Goal: Information Seeking & Learning: Learn about a topic

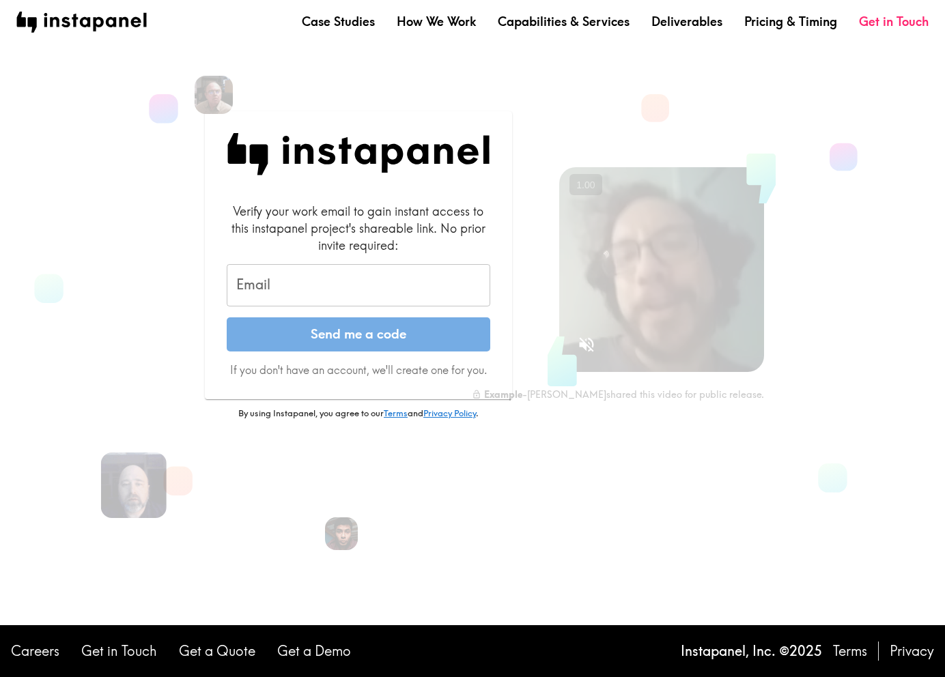
click at [377, 274] on input "Email" at bounding box center [358, 285] width 263 height 42
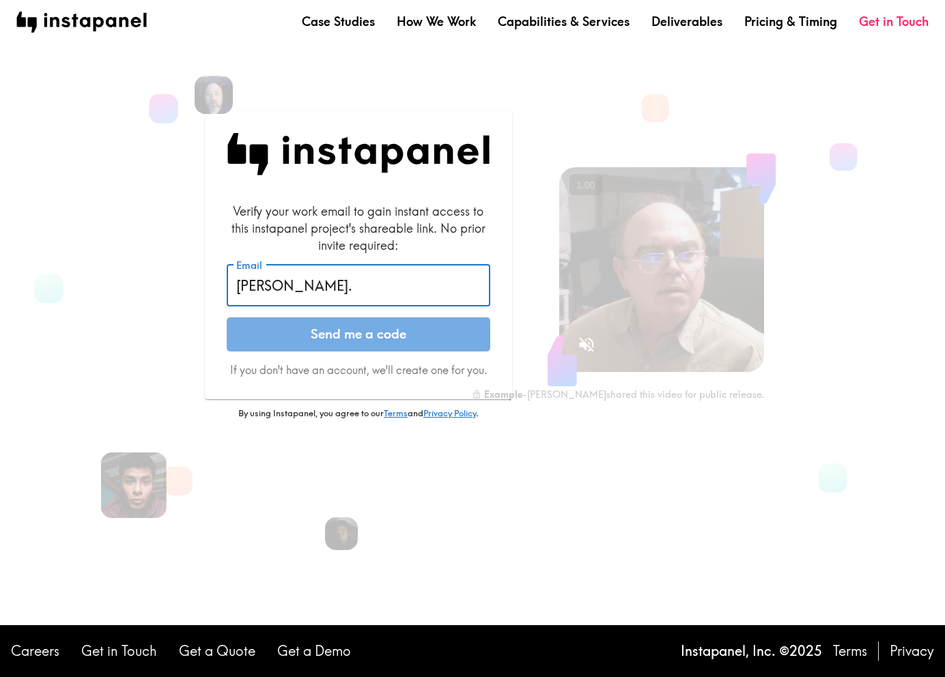
type input "[PERSON_NAME][EMAIL_ADDRESS][PERSON_NAME][DOMAIN_NAME]"
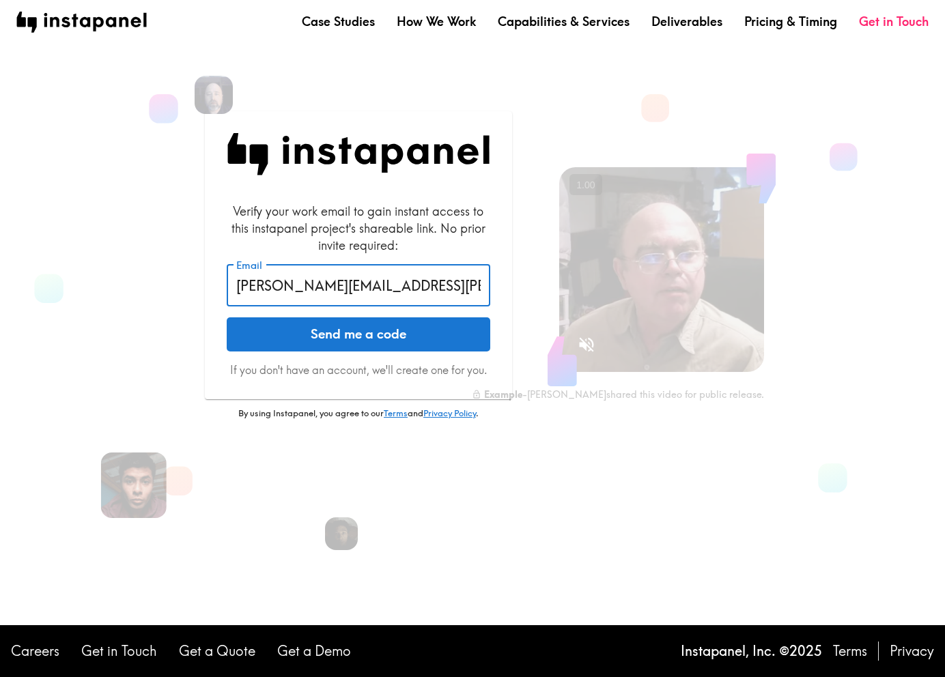
click at [379, 331] on button "Send me a code" at bounding box center [358, 334] width 263 height 34
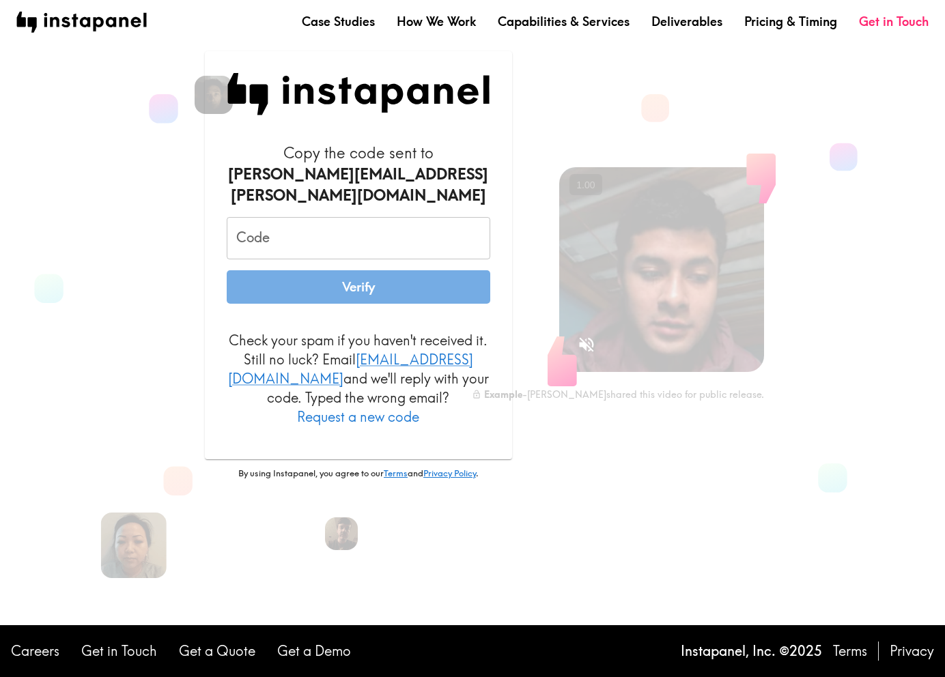
click at [364, 244] on input "Code" at bounding box center [358, 238] width 263 height 42
paste input "ydL_uQr_BTm"
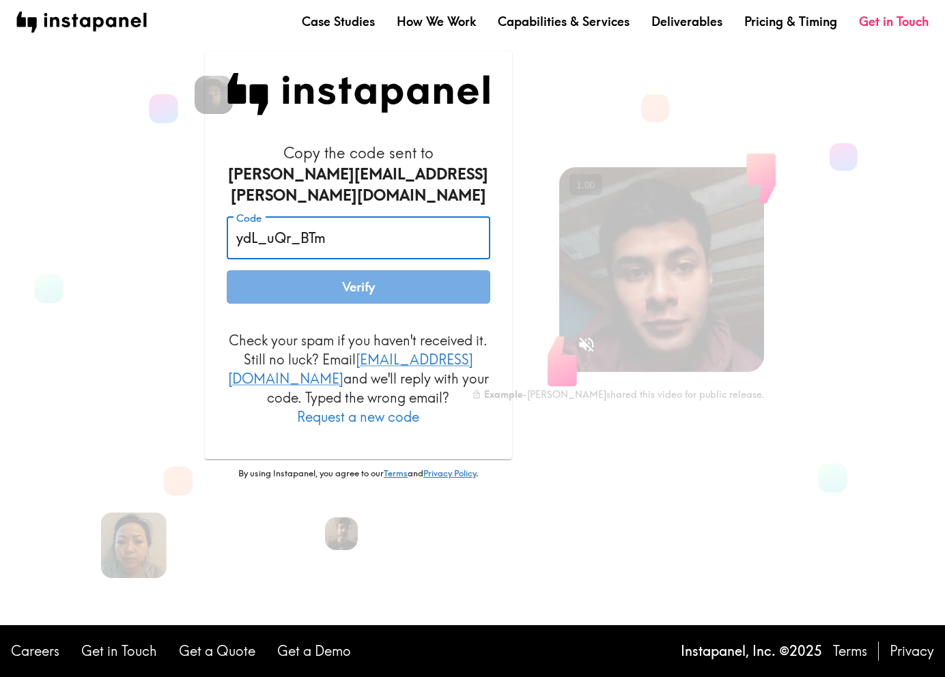
type input "ydL_uQr_BTm"
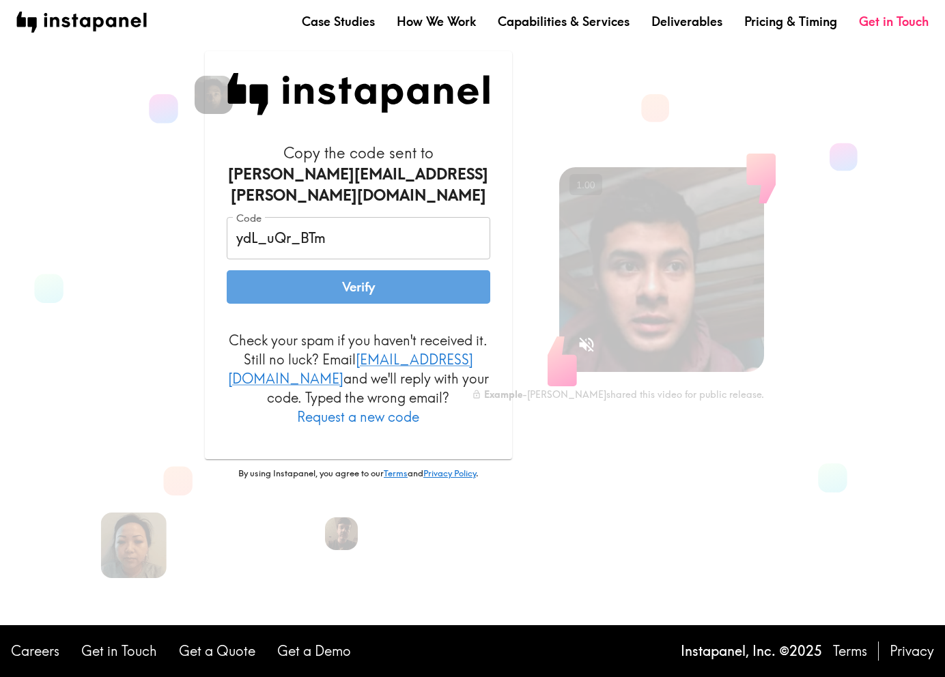
click at [358, 288] on button "Verify" at bounding box center [358, 287] width 263 height 34
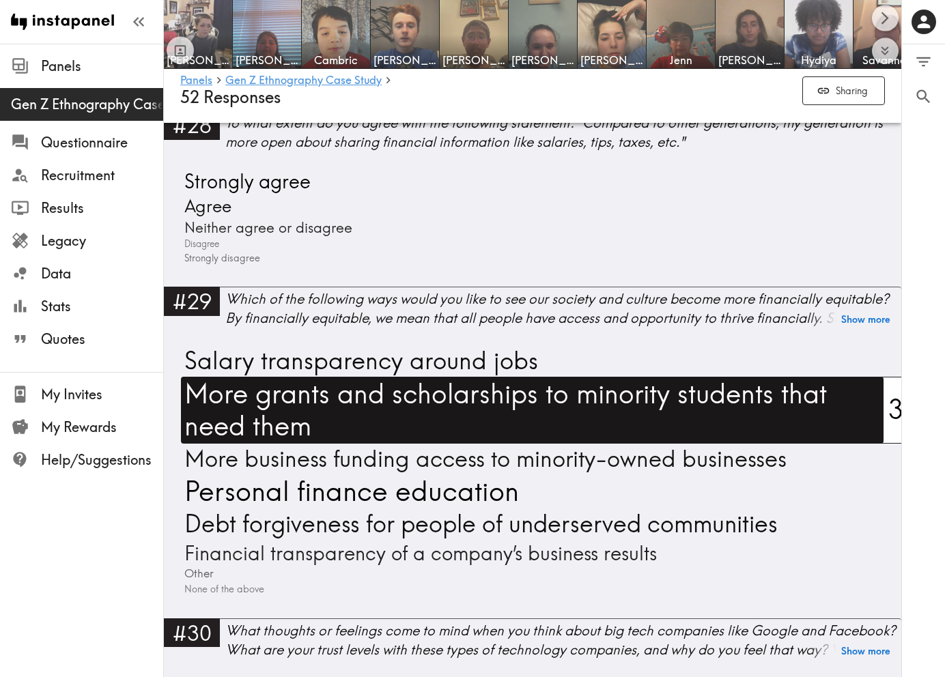
scroll to position [8023, 0]
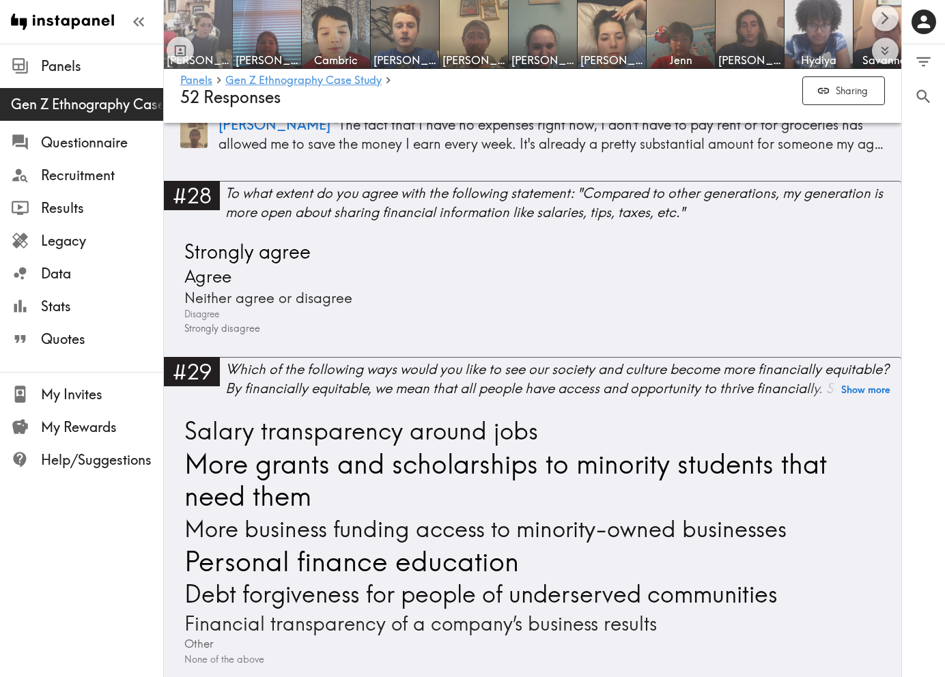
click at [199, 31] on img at bounding box center [198, 35] width 72 height 72
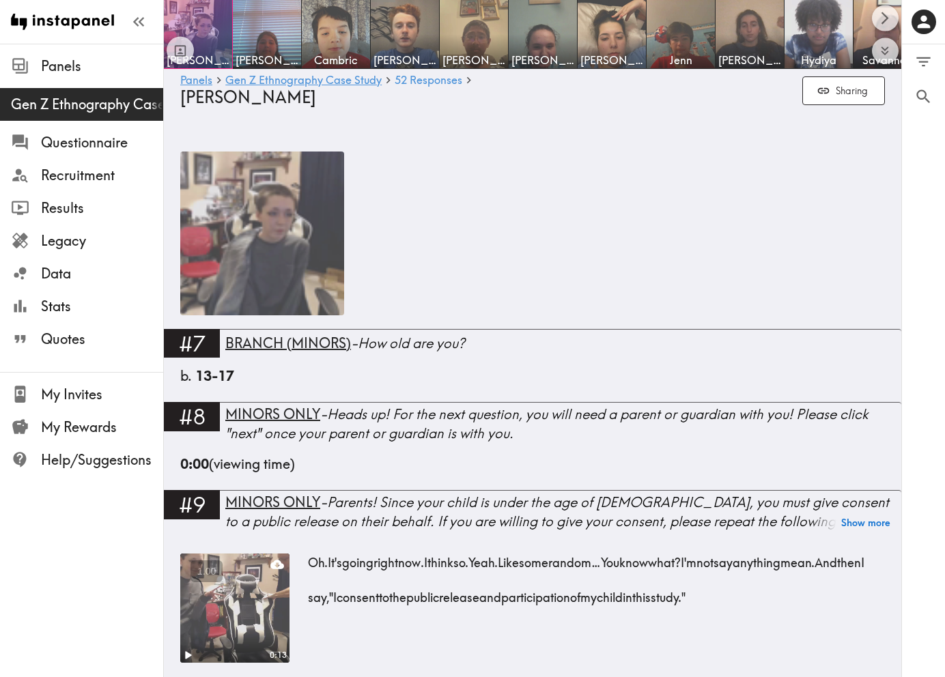
click at [255, 235] on img at bounding box center [262, 234] width 164 height 164
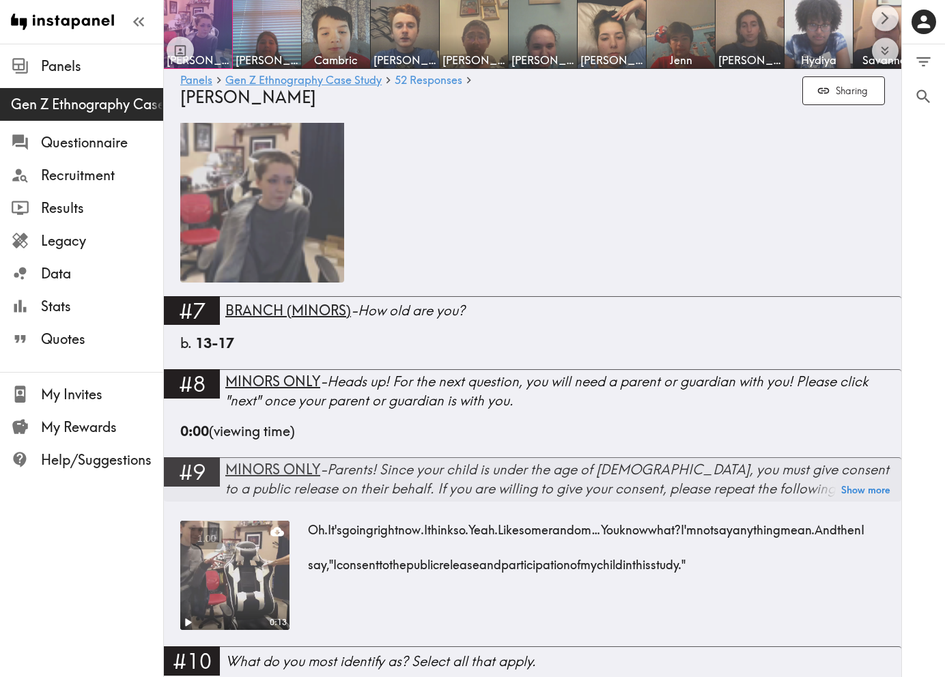
scroll to position [38, 0]
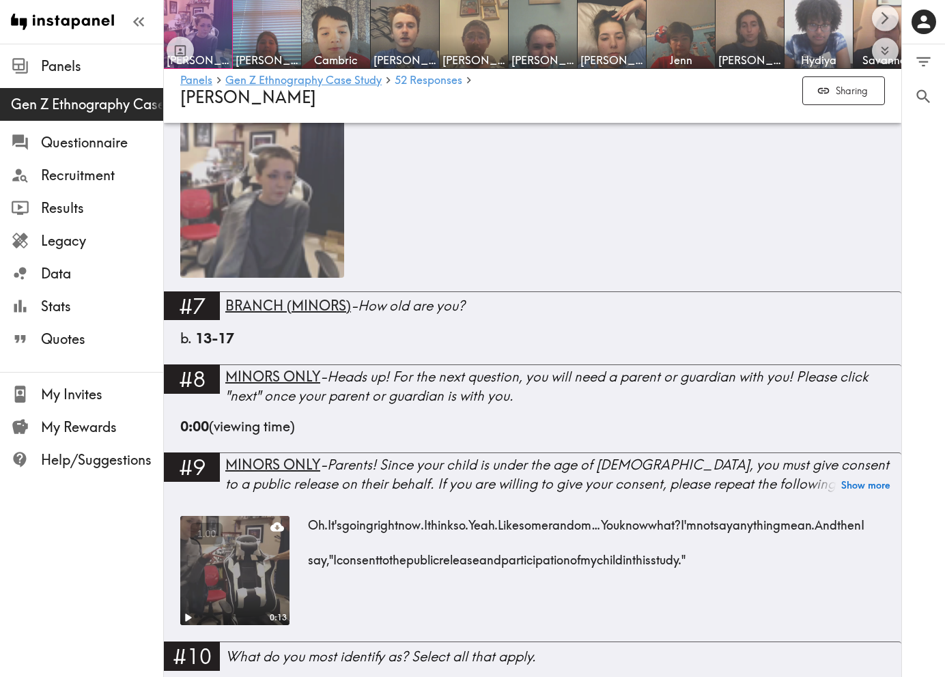
click at [222, 572] on video at bounding box center [234, 570] width 115 height 115
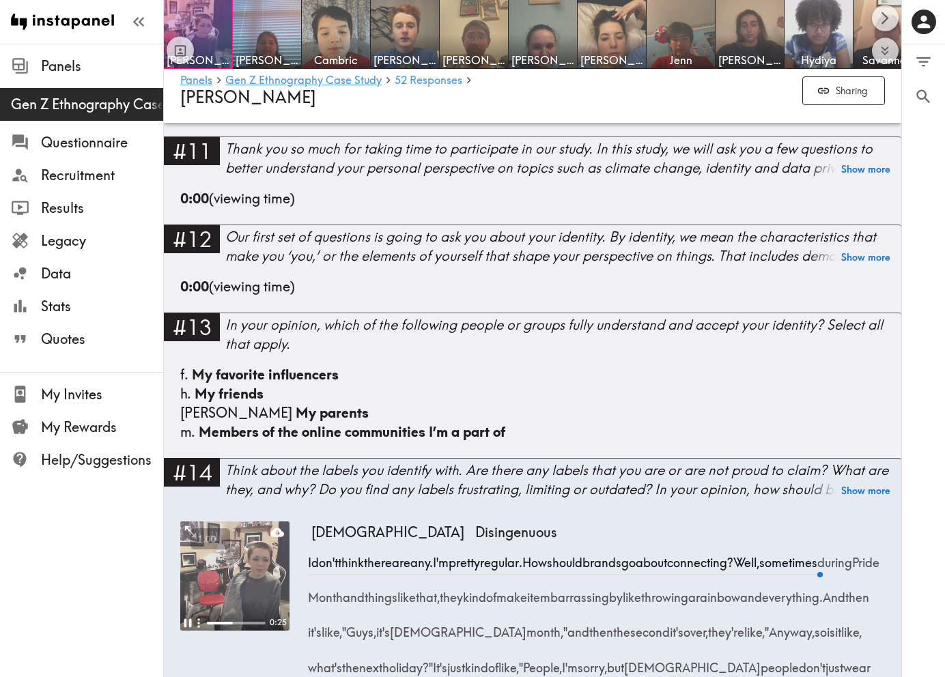
scroll to position [588, 0]
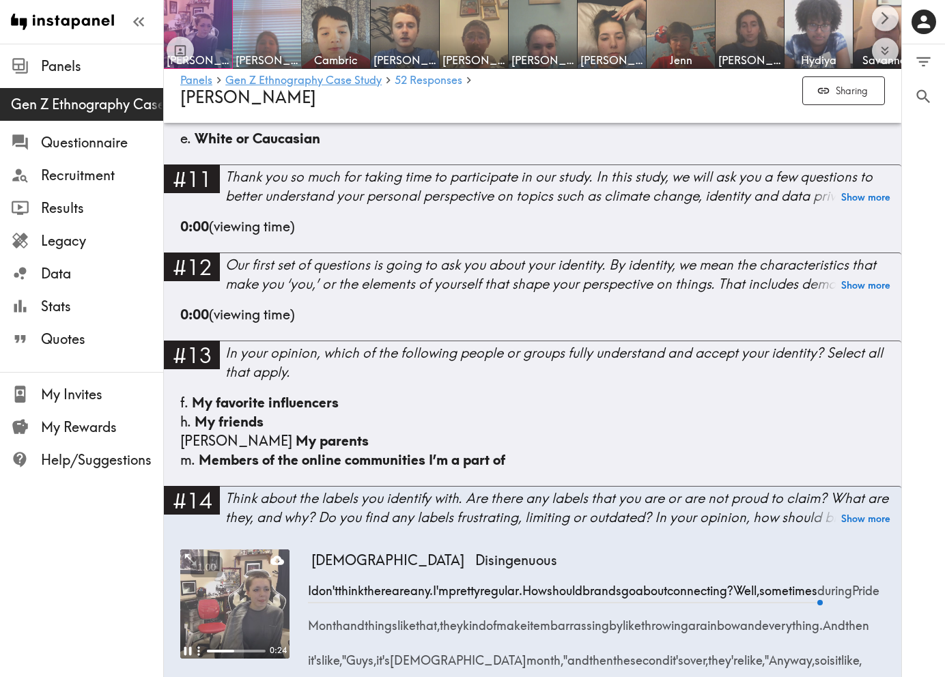
click at [269, 33] on img at bounding box center [267, 35] width 72 height 72
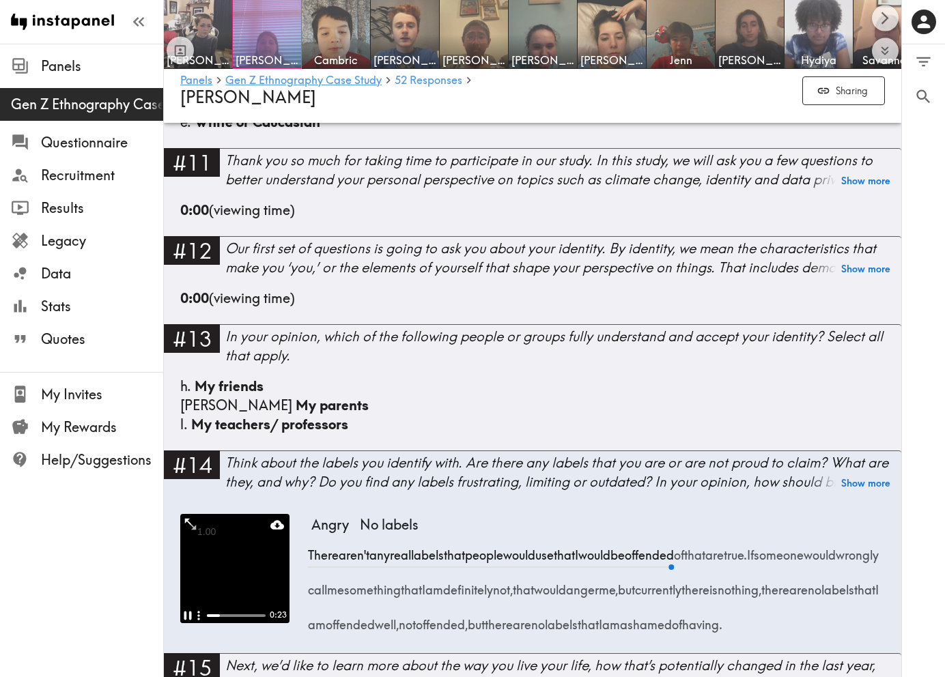
scroll to position [602, 0]
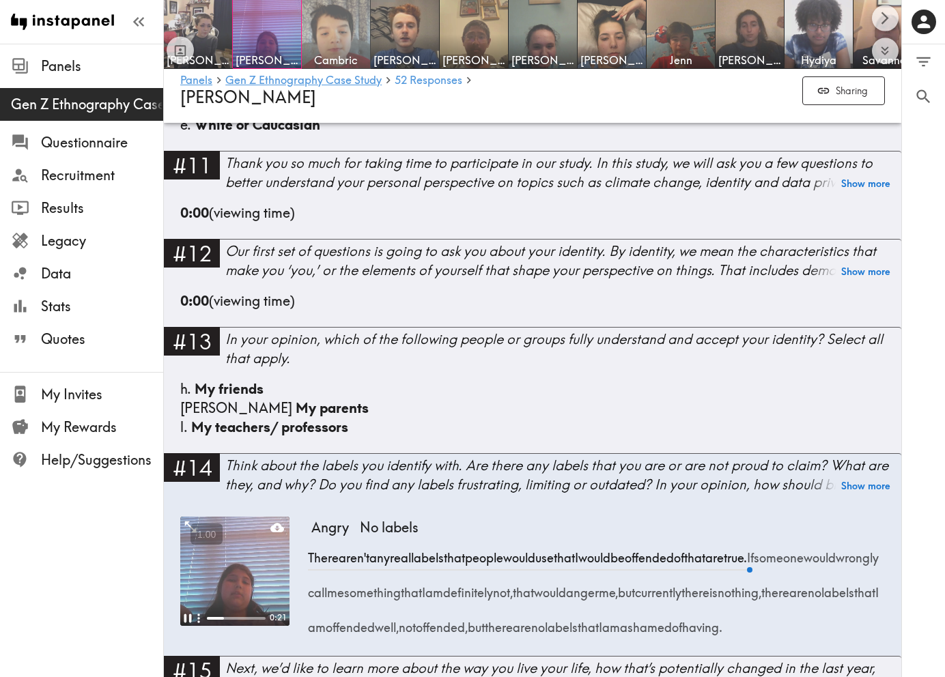
click at [327, 46] on img at bounding box center [336, 35] width 72 height 72
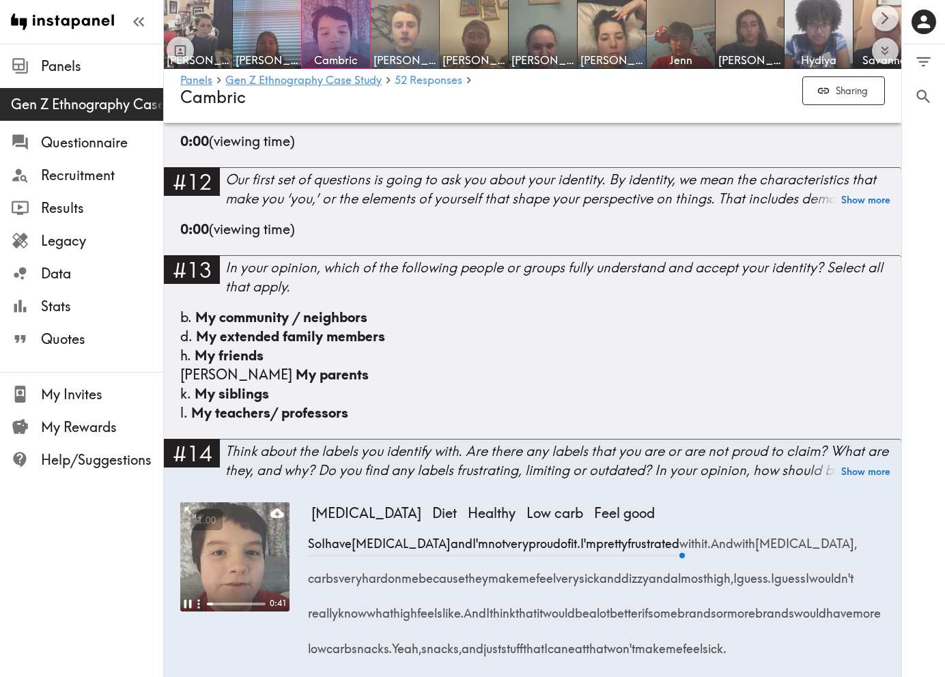
click at [397, 25] on img at bounding box center [405, 35] width 72 height 72
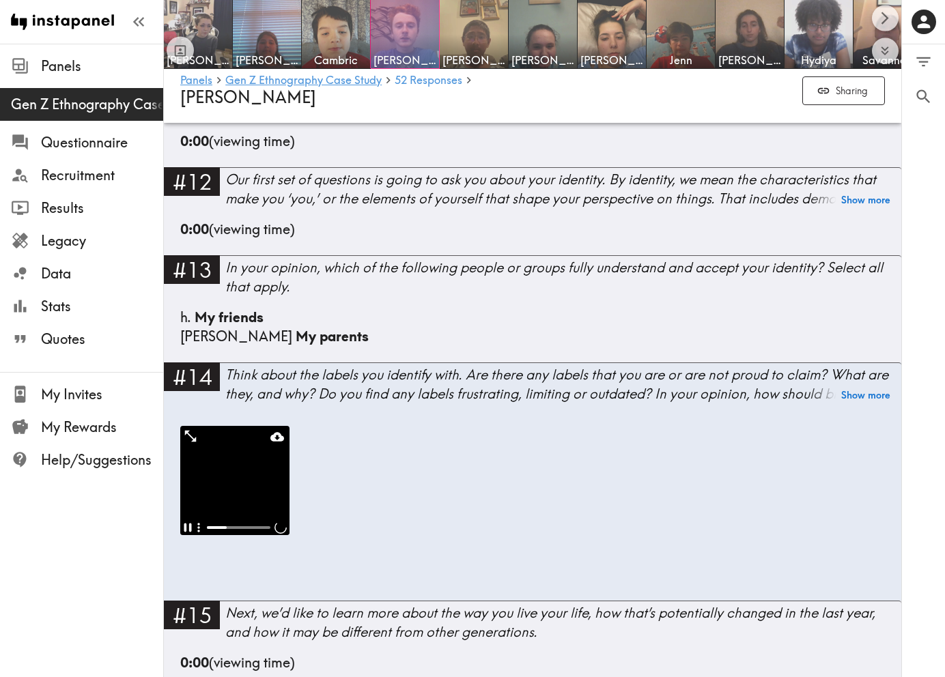
scroll to position [632, 0]
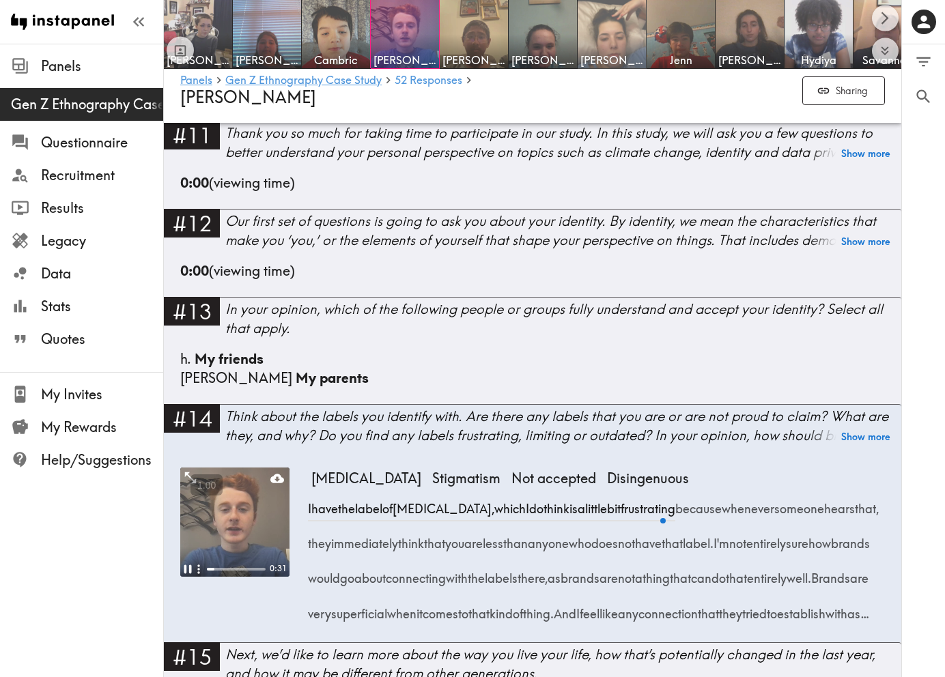
click at [606, 32] on img at bounding box center [612, 35] width 72 height 72
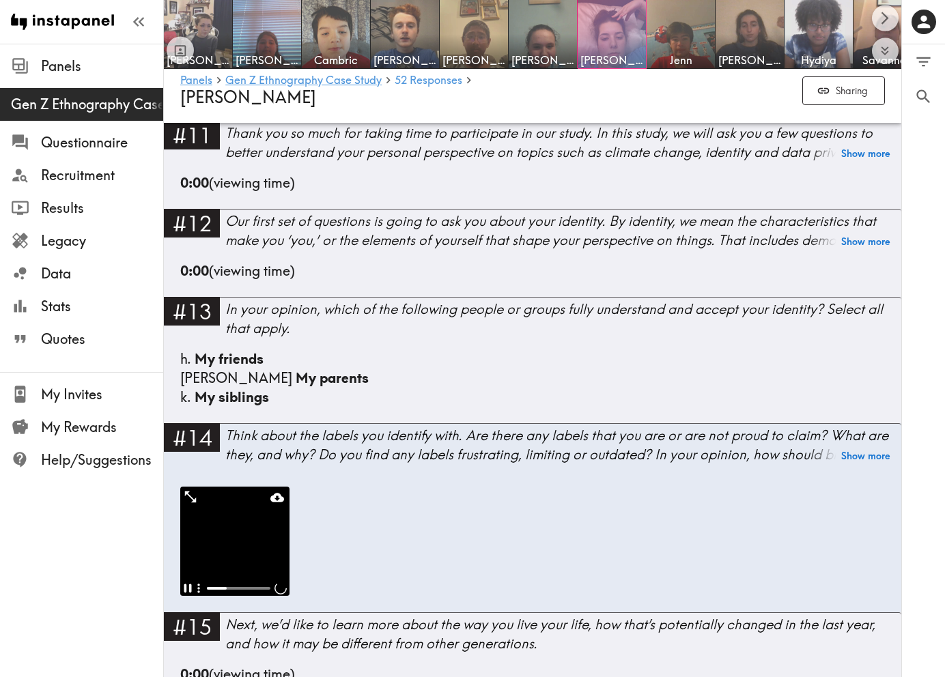
scroll to position [567, 0]
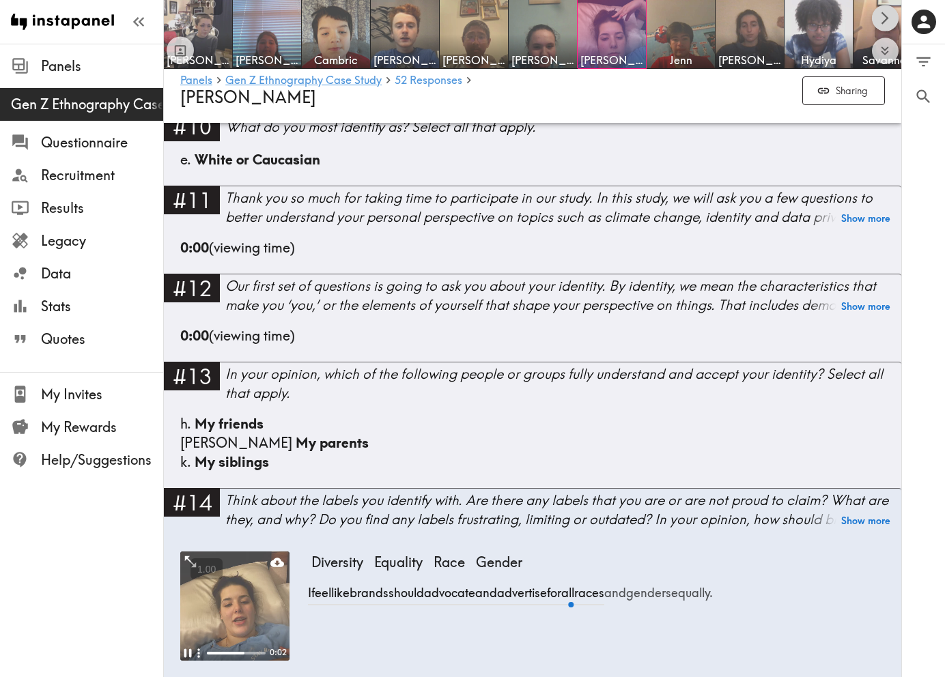
click at [881, 20] on icon "Scroll right" at bounding box center [885, 18] width 16 height 16
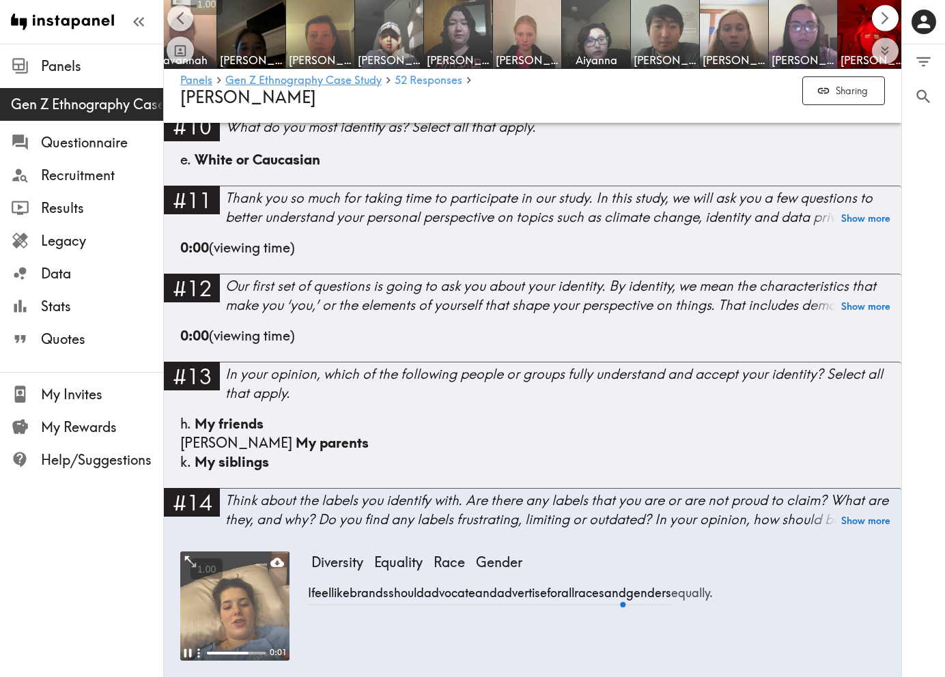
scroll to position [0, 737]
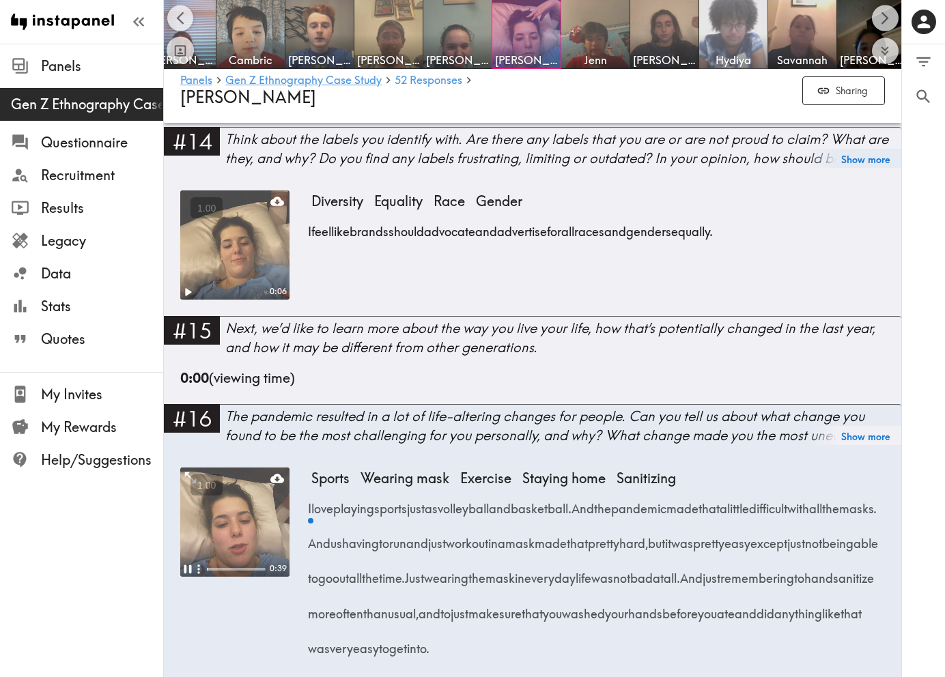
scroll to position [0, 80]
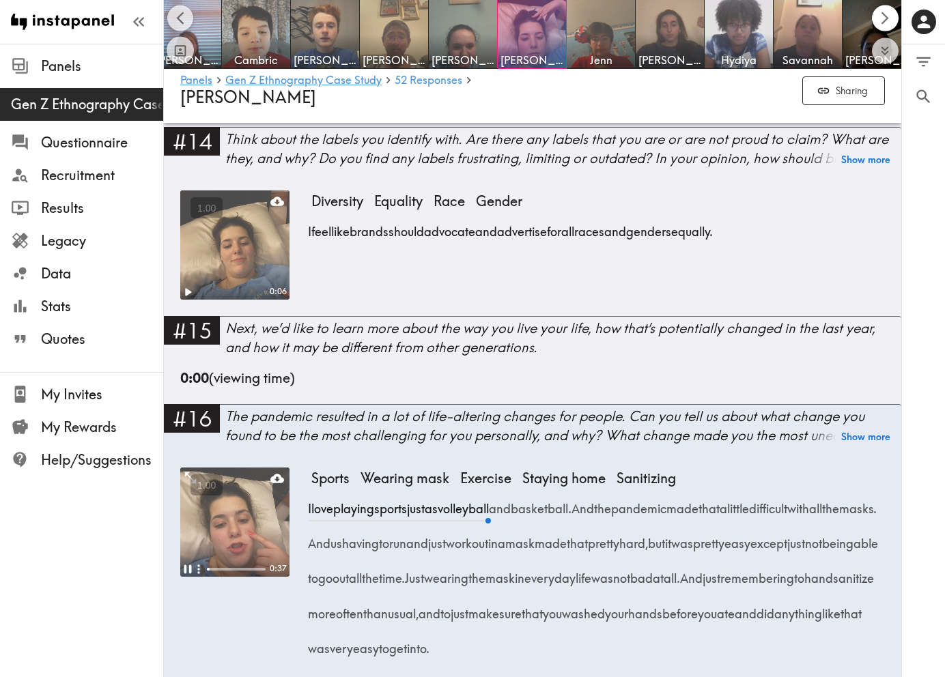
click at [878, 20] on icon "Scroll right" at bounding box center [885, 18] width 16 height 16
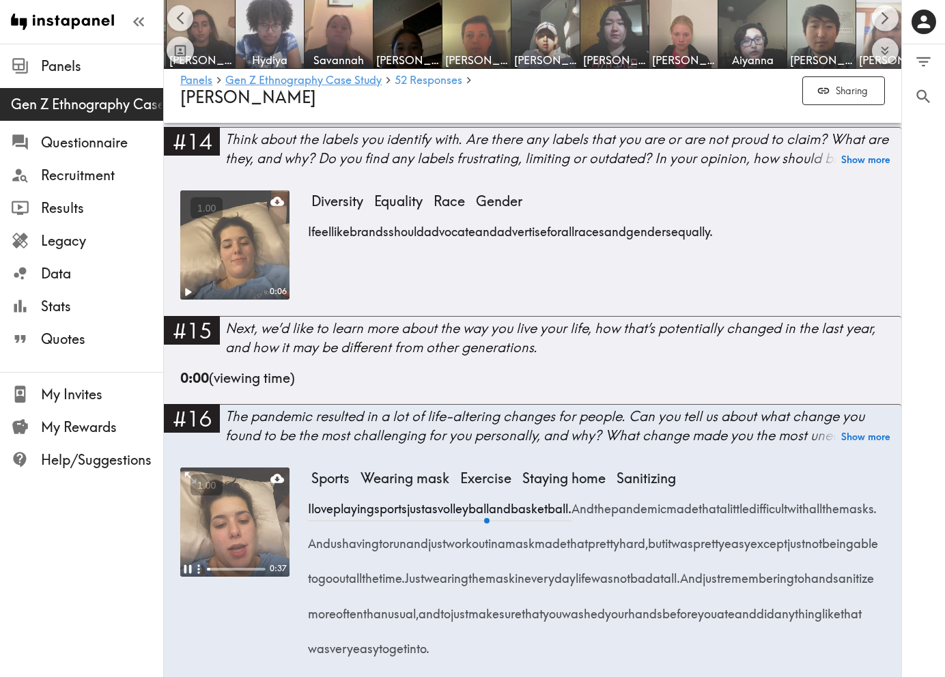
scroll to position [0, 817]
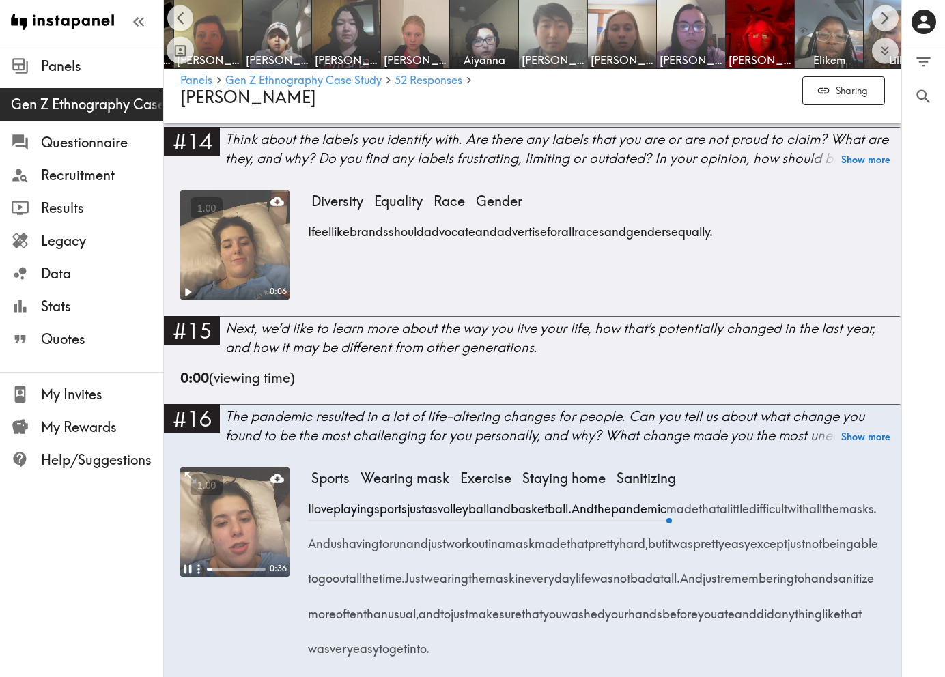
click at [564, 31] on img at bounding box center [553, 35] width 72 height 72
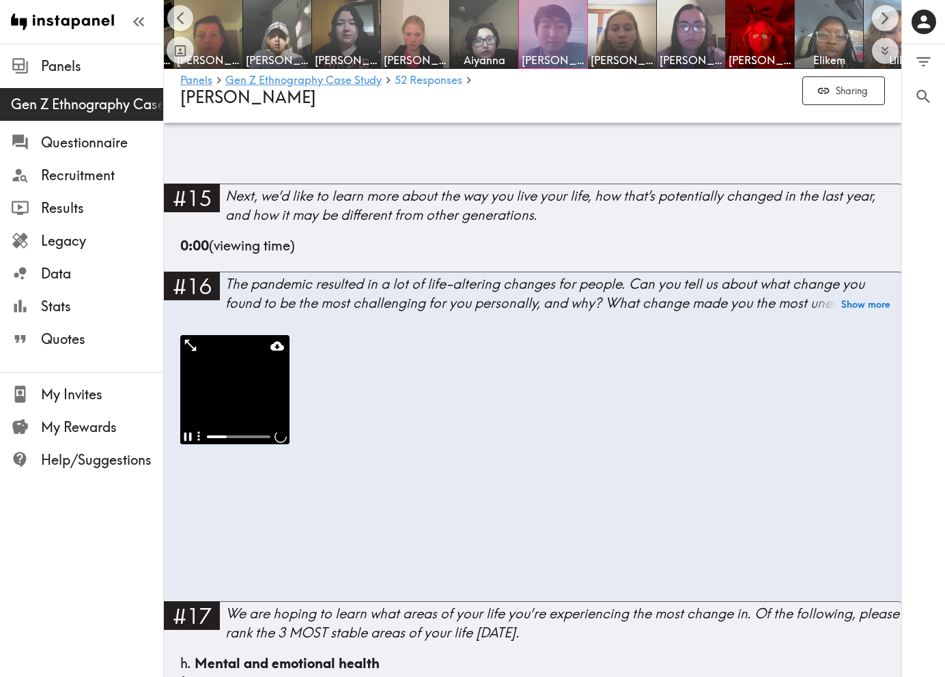
scroll to position [887, 0]
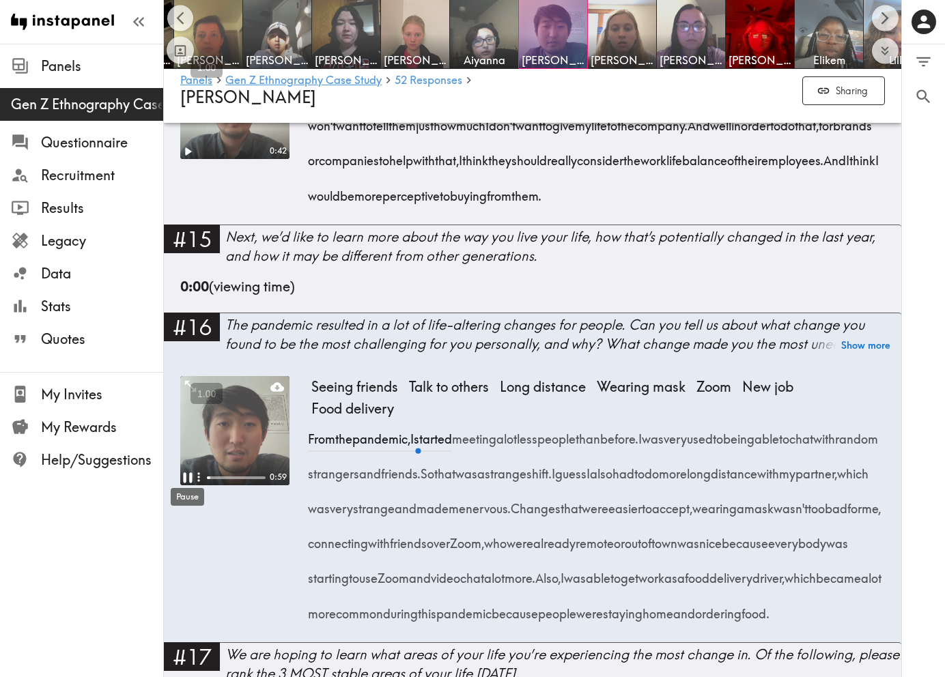
click at [185, 480] on div "Pause" at bounding box center [187, 492] width 36 height 29
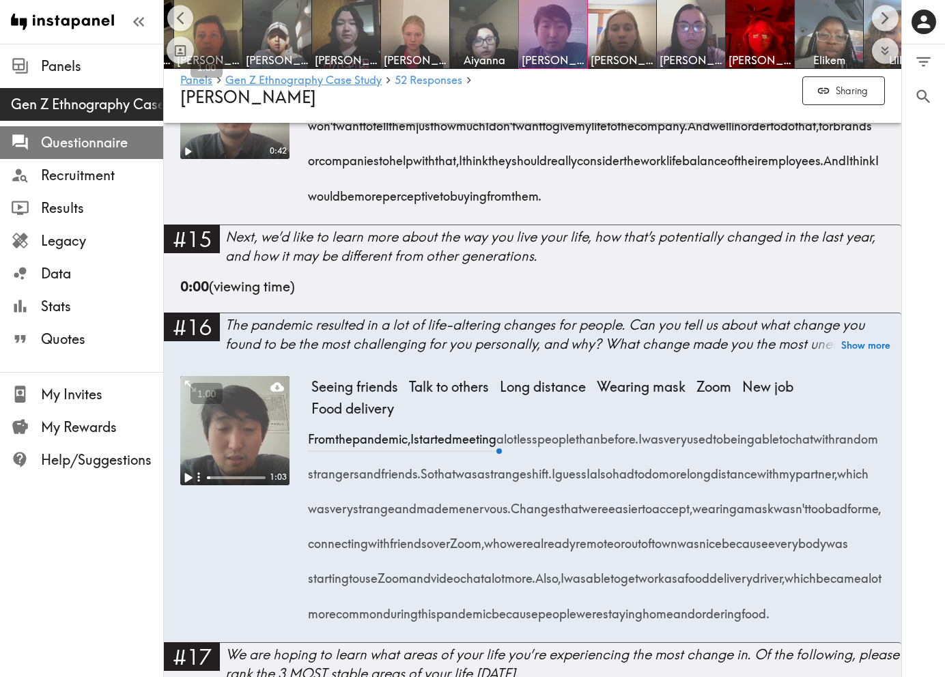
click at [122, 156] on div "Questionnaire" at bounding box center [81, 142] width 163 height 35
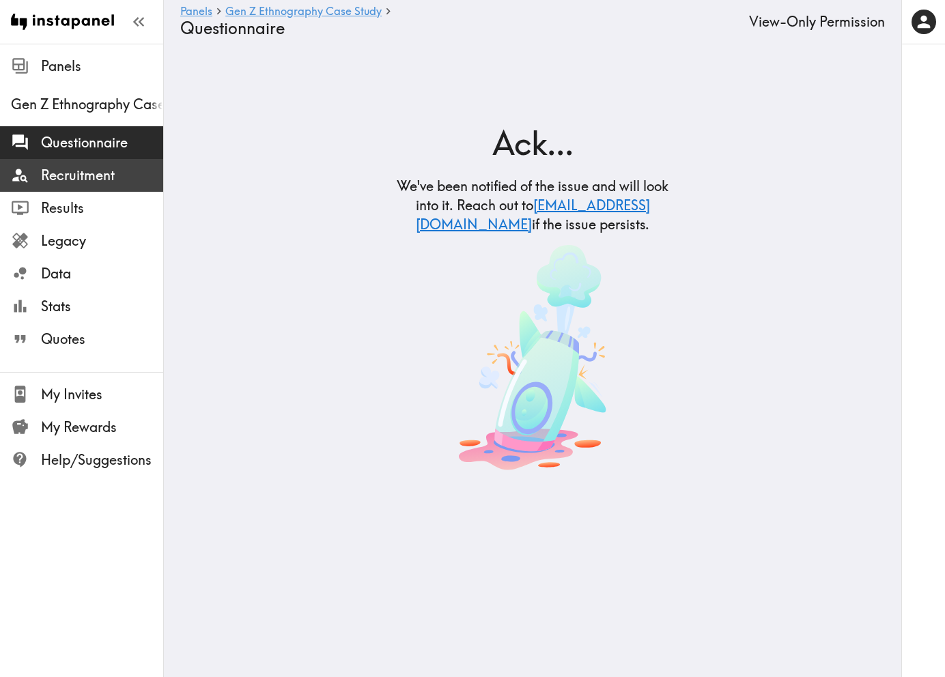
click at [92, 166] on span "Recruitment" at bounding box center [102, 175] width 122 height 19
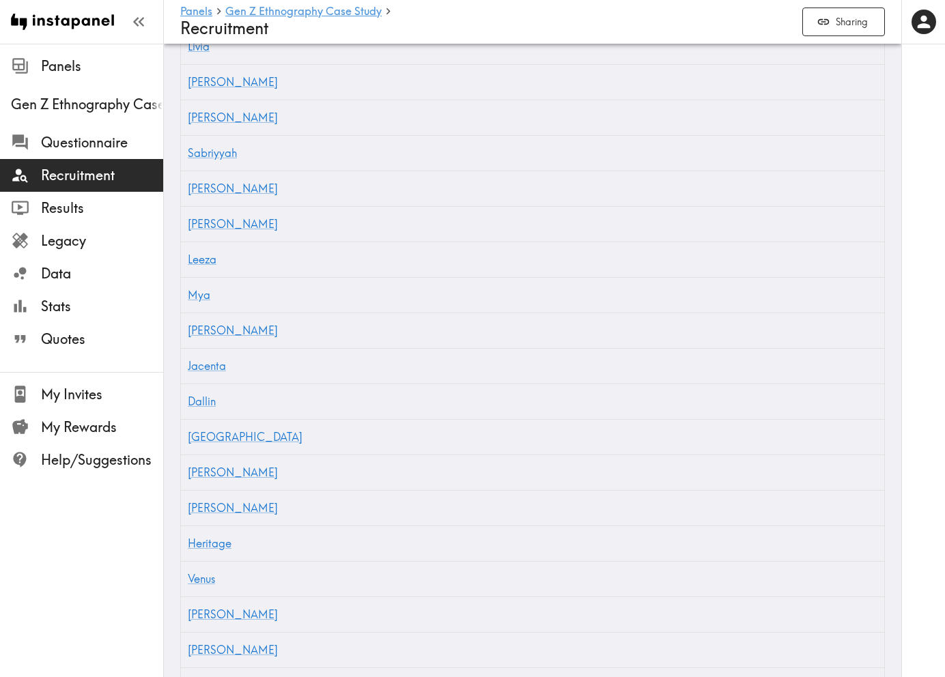
scroll to position [1465, 0]
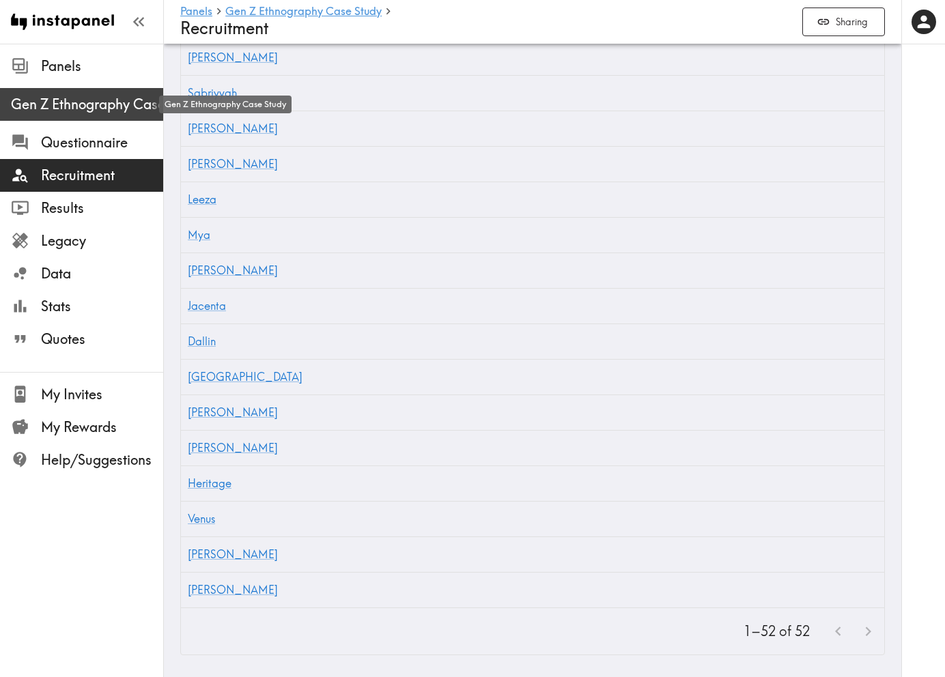
click at [91, 108] on span "Gen Z Ethnography Case Study" at bounding box center [87, 104] width 152 height 19
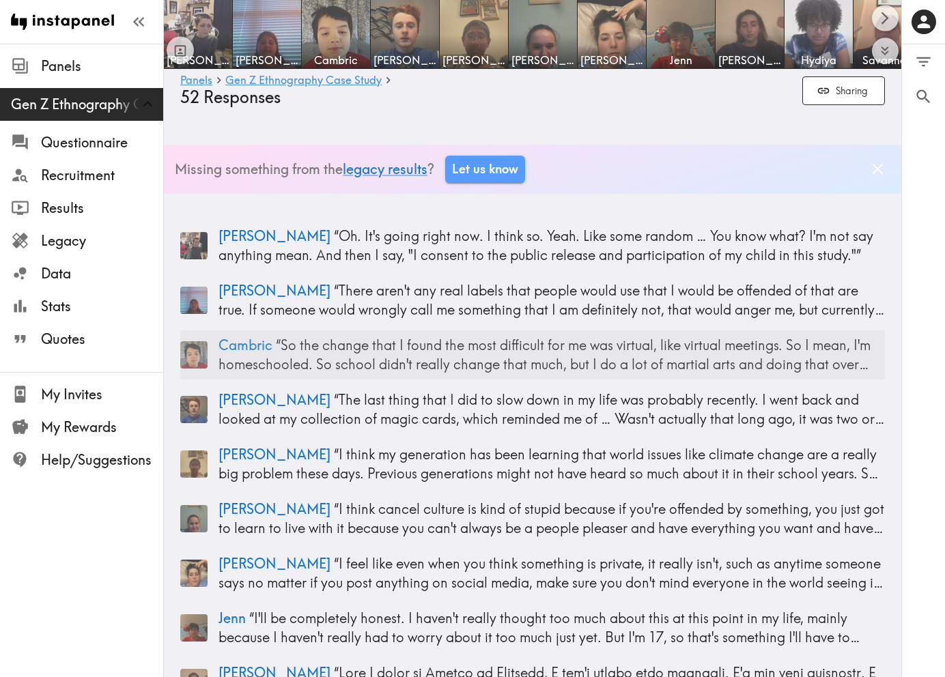
click at [471, 356] on p "Cambric “ So the change that I found the most difficult for me was virtual, lik…" at bounding box center [551, 355] width 666 height 38
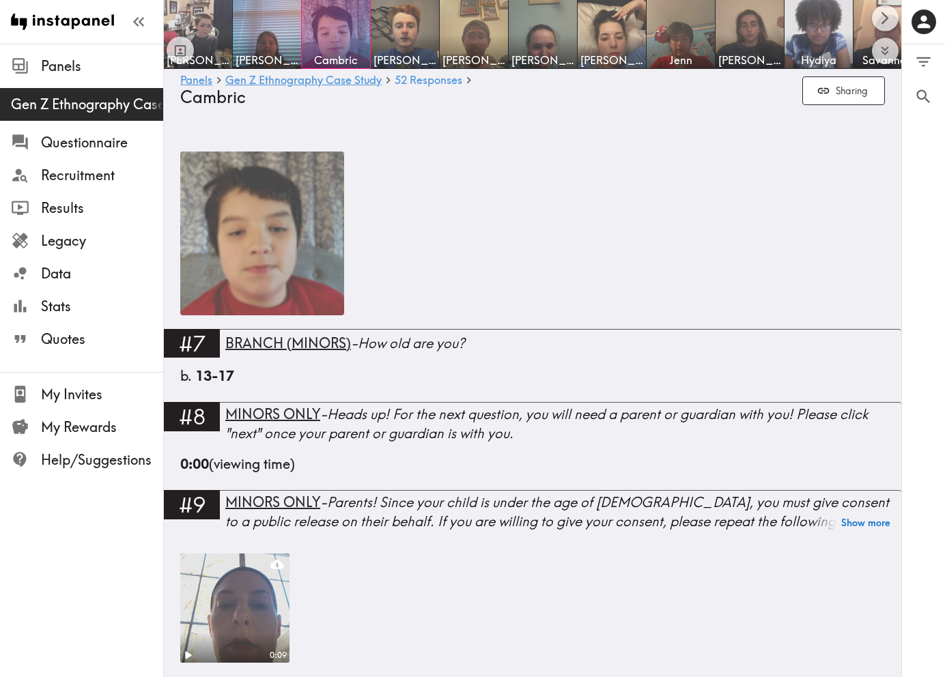
scroll to position [1310, 0]
